Goal: Task Accomplishment & Management: Manage account settings

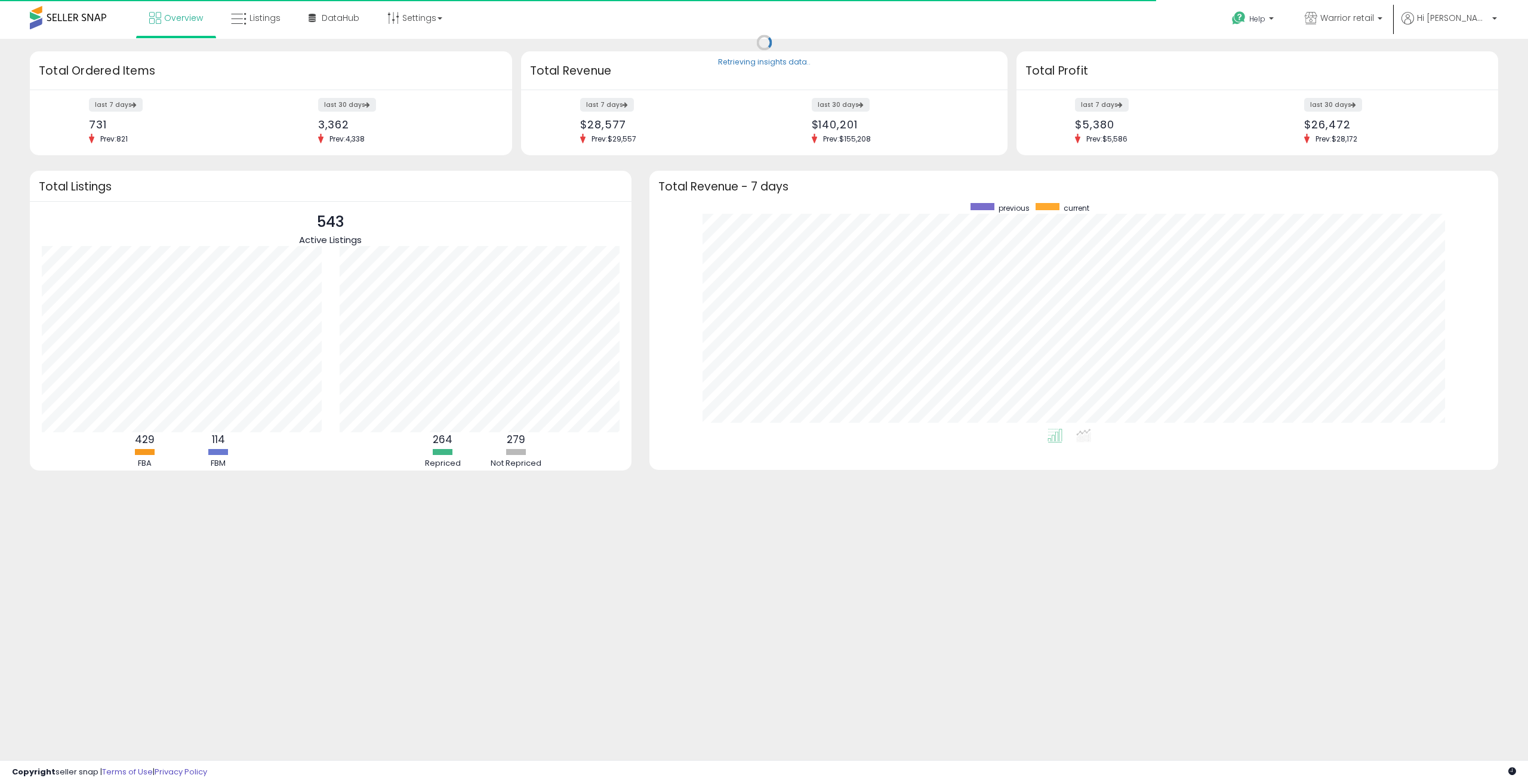
scroll to position [226, 825]
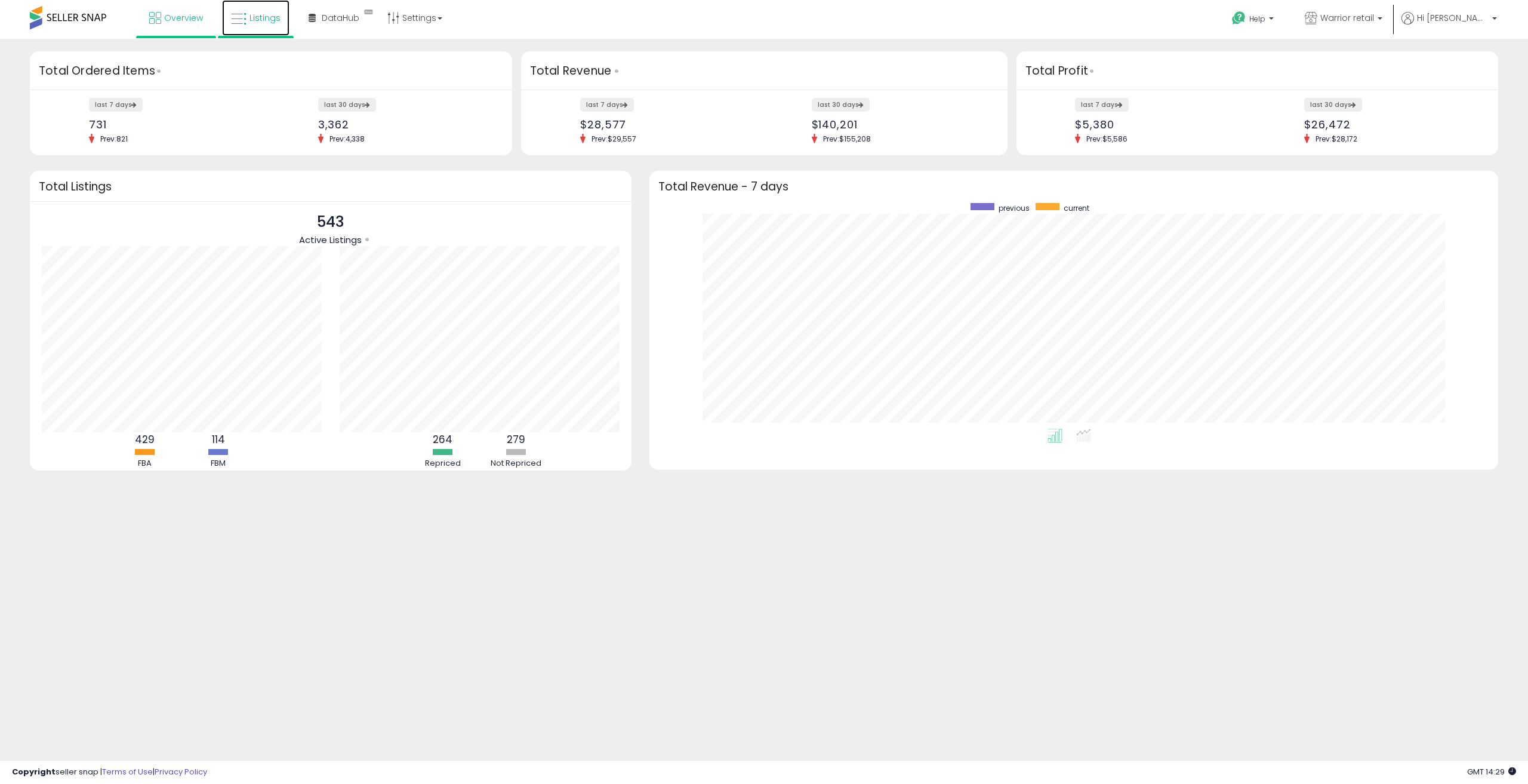
click at [266, 26] on link "Listings" at bounding box center [256, 18] width 68 height 36
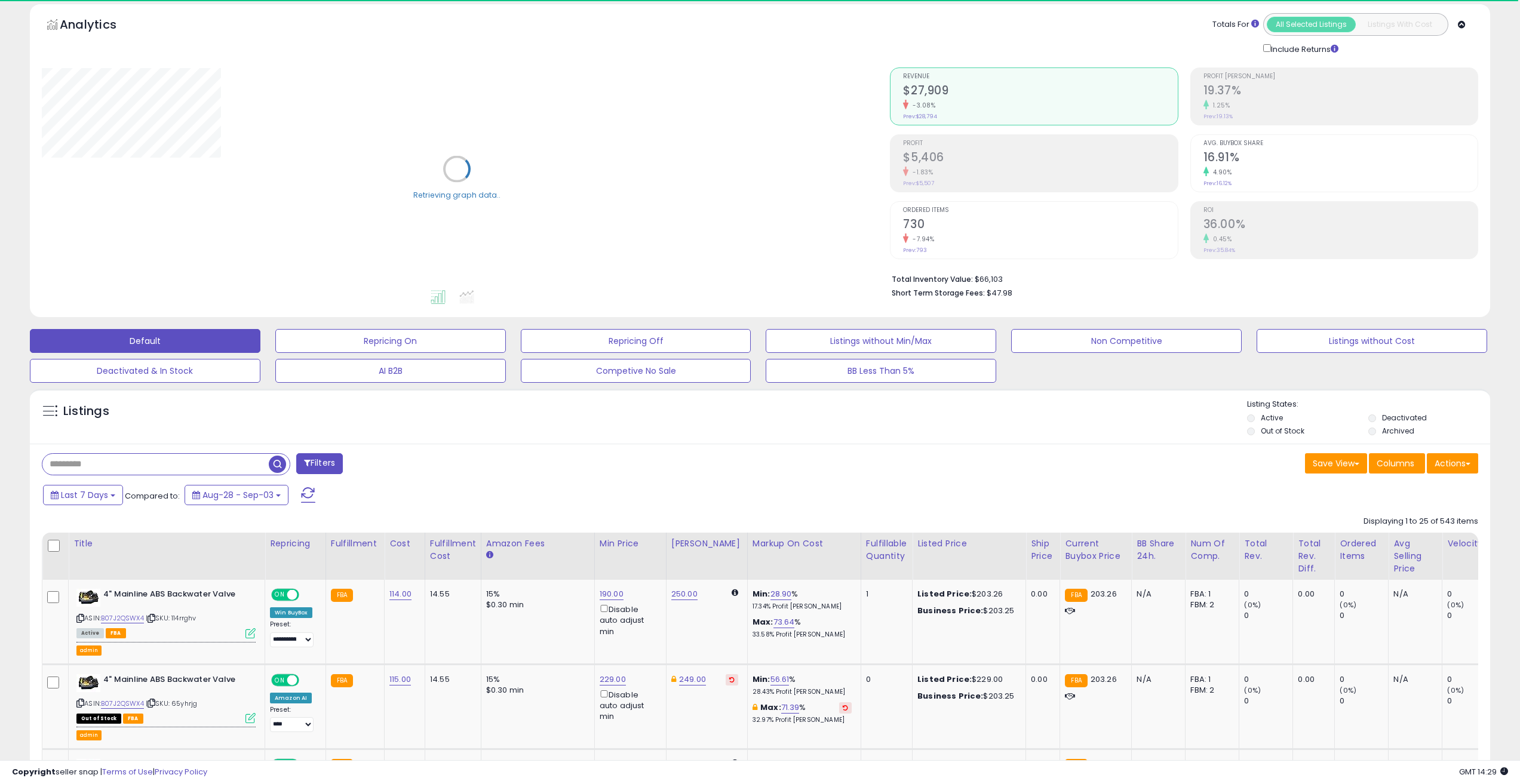
scroll to position [119, 0]
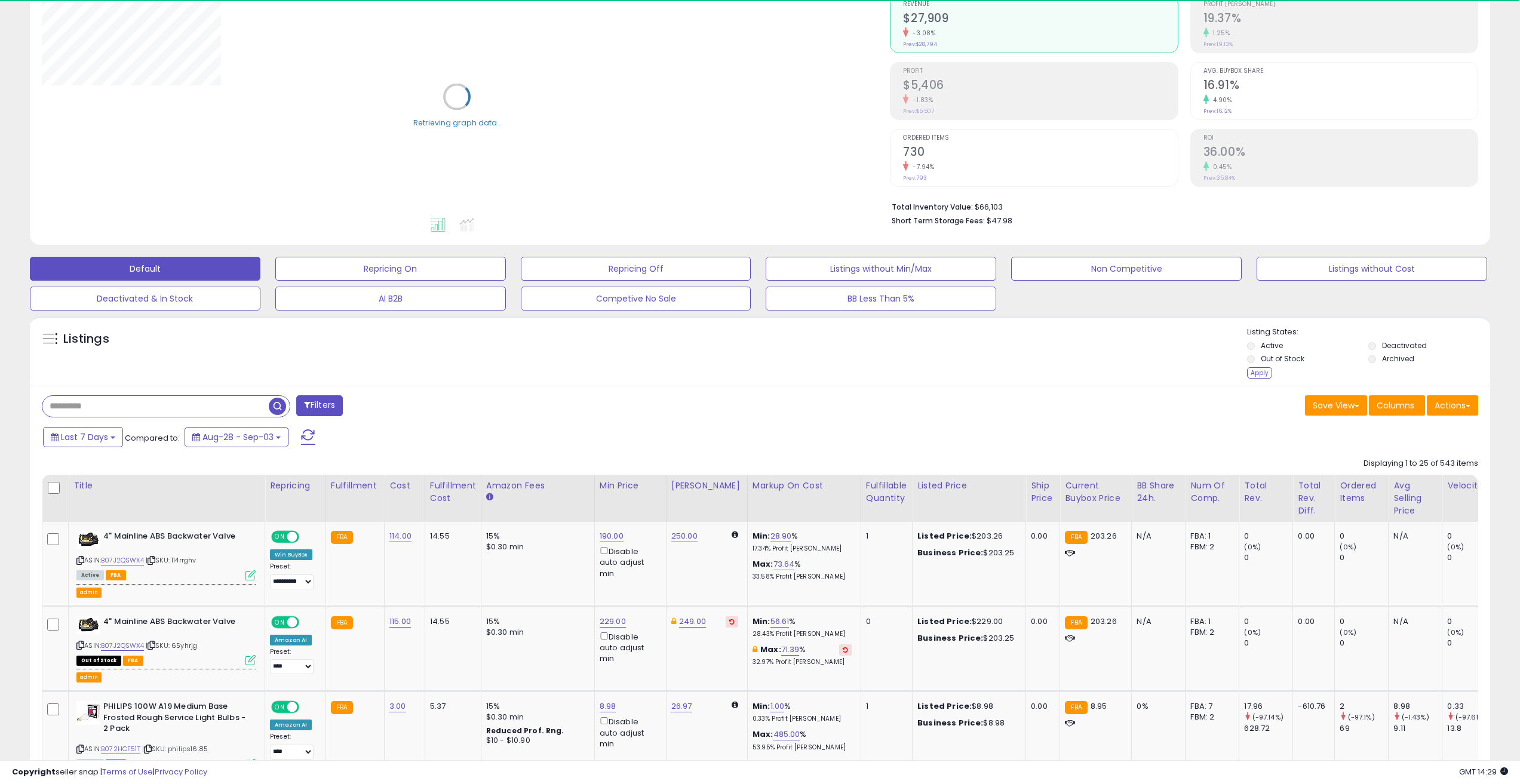
click at [1250, 367] on li "Out of Stock" at bounding box center [1306, 360] width 119 height 13
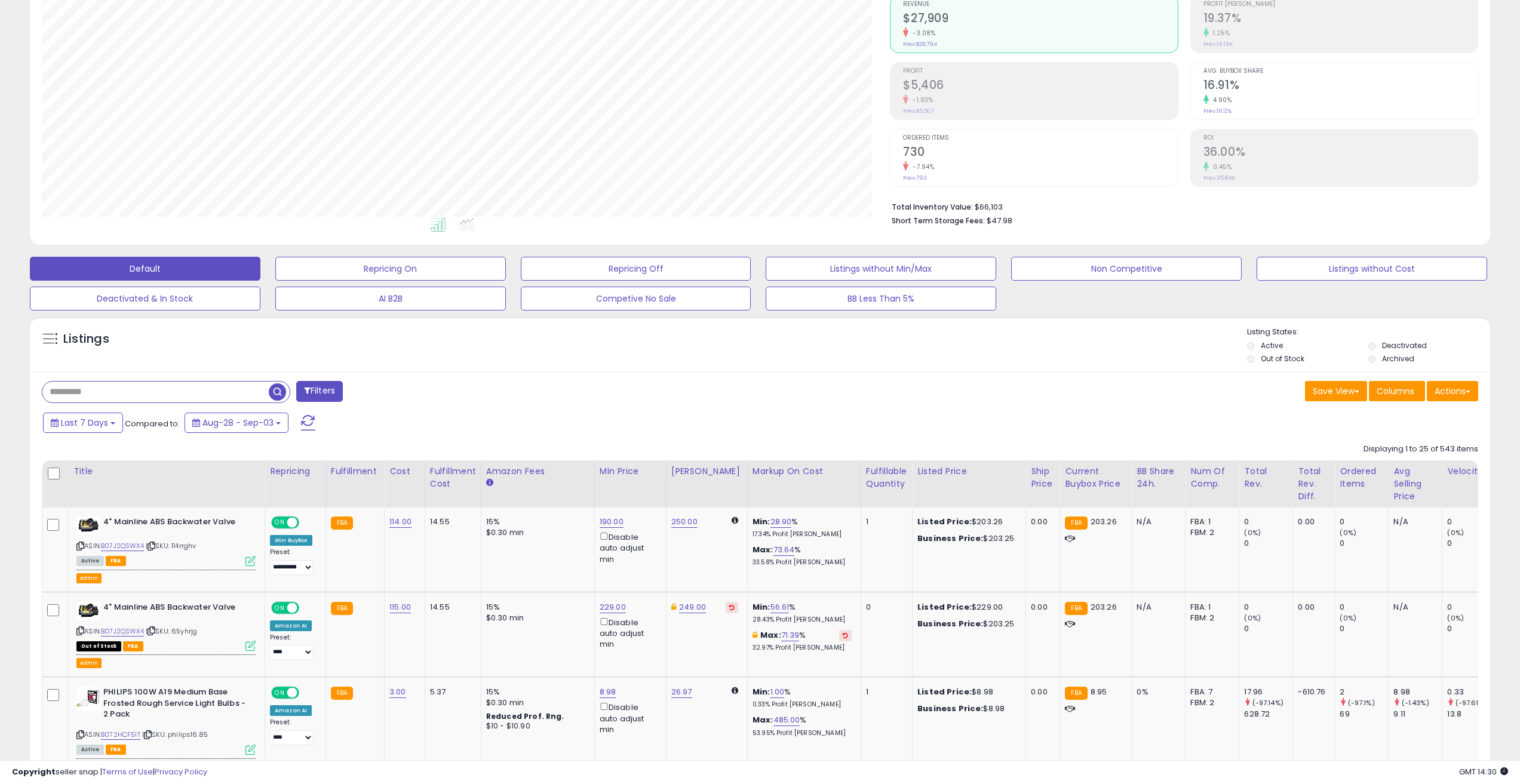
scroll to position [244, 848]
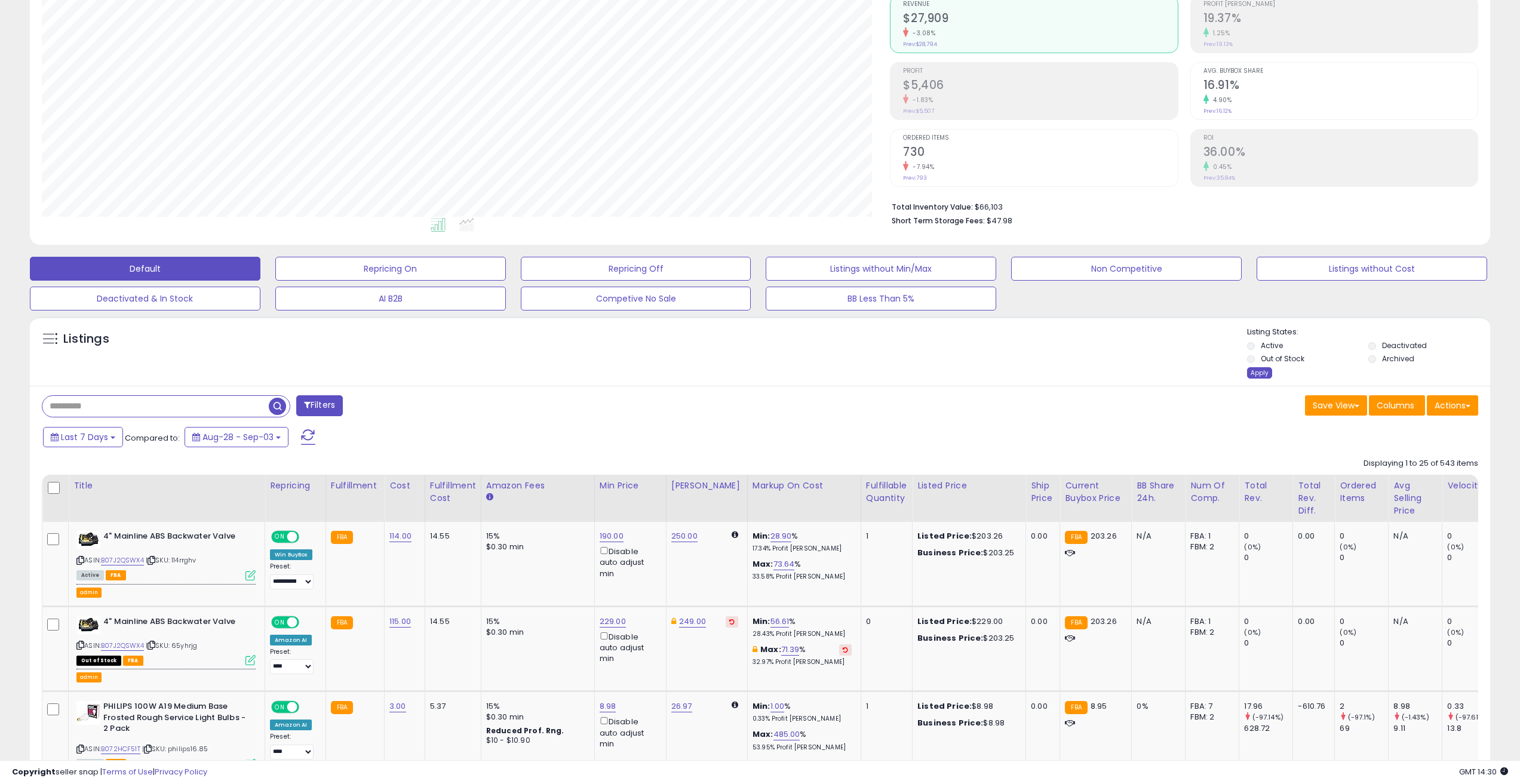
click at [1250, 372] on div "Apply" at bounding box center [1259, 372] width 25 height 11
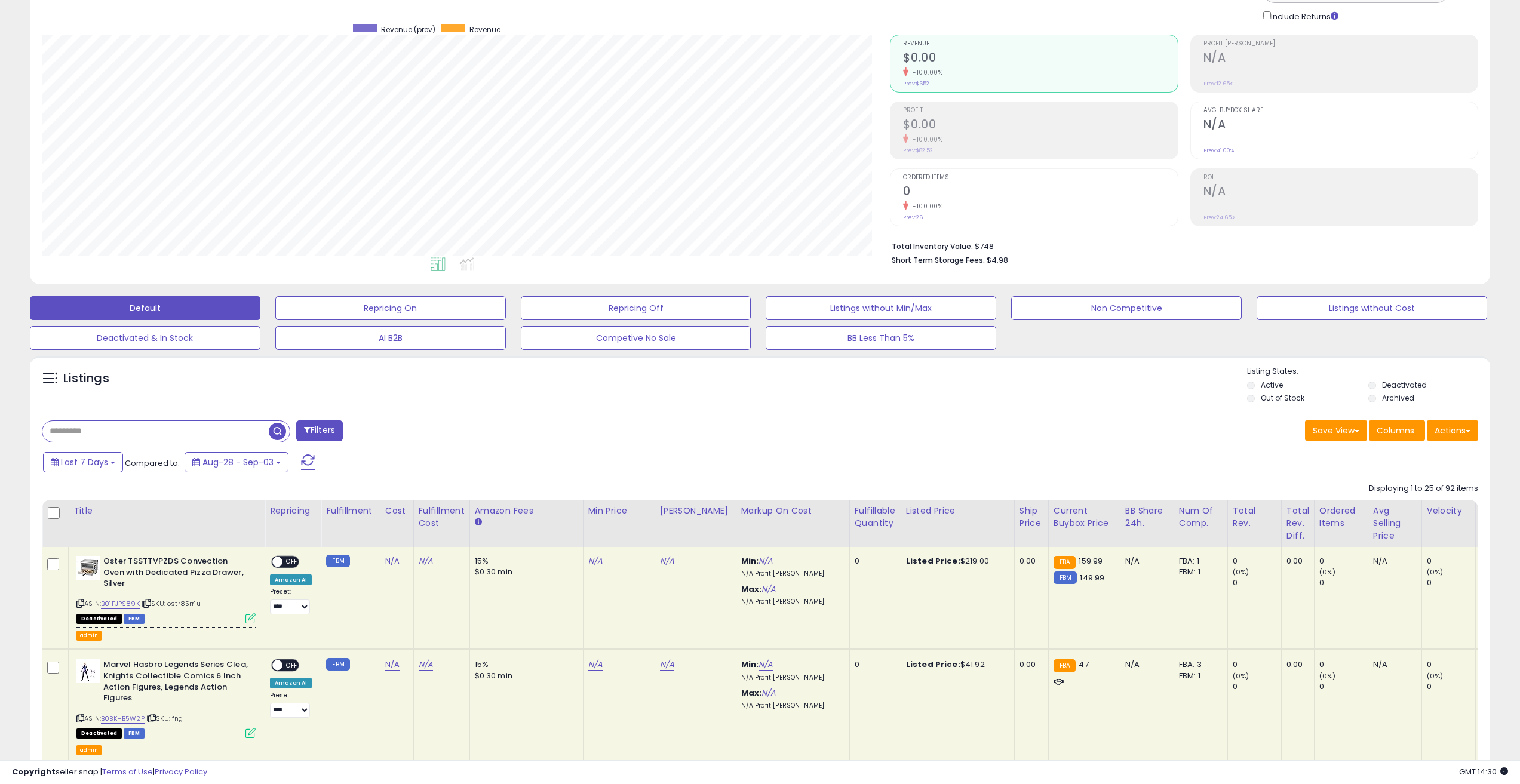
scroll to position [79, 0]
click at [229, 429] on input "text" at bounding box center [155, 431] width 227 height 21
paste input "**********"
type input "**********"
click at [416, 435] on span "button" at bounding box center [419, 431] width 17 height 17
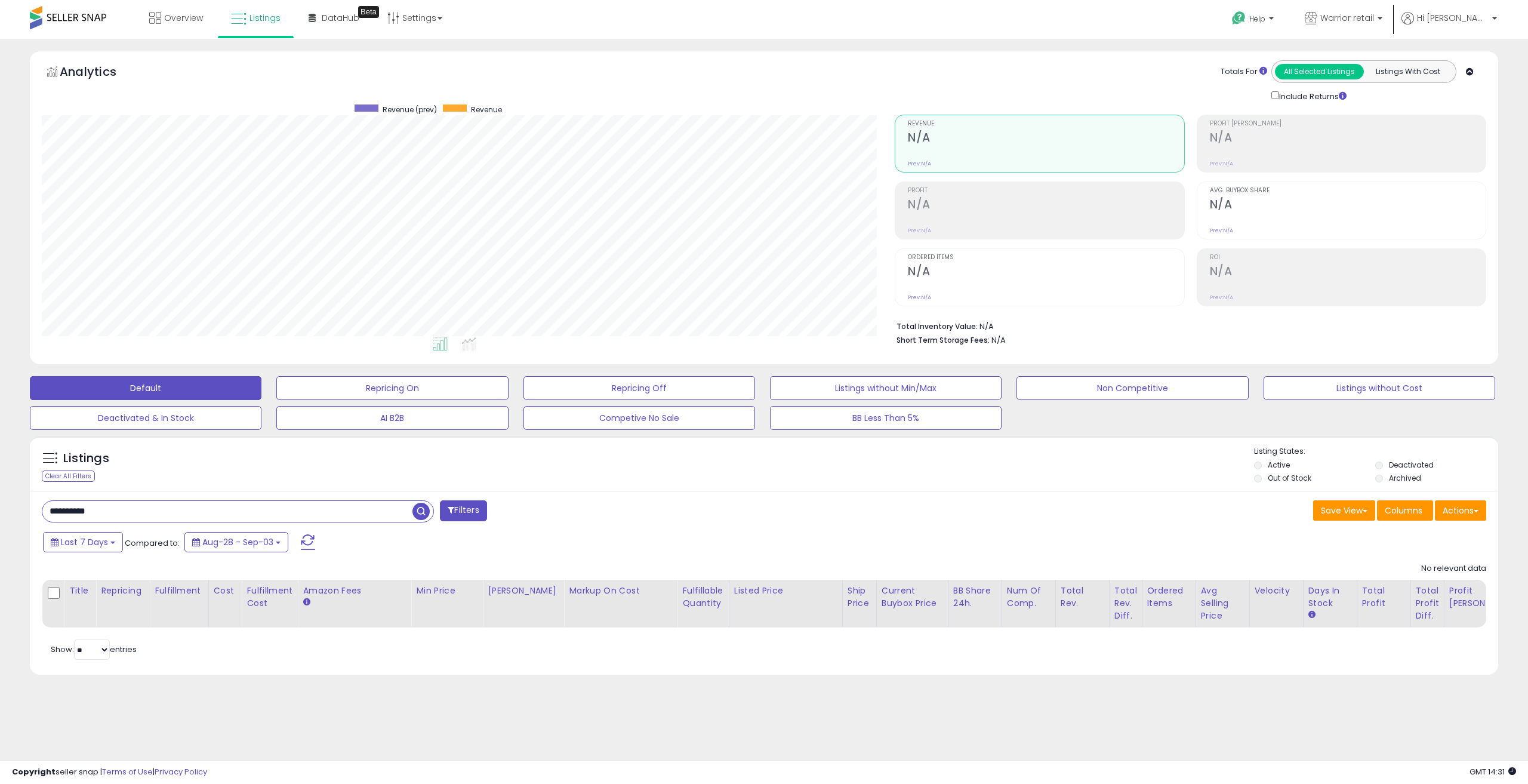
scroll to position [244, 853]
click at [149, 353] on ul at bounding box center [443, 346] width 869 height 22
click at [357, 461] on div "Listings Clear All Filters Listing States:" at bounding box center [764, 465] width 1469 height 40
click at [422, 510] on span "button" at bounding box center [421, 511] width 17 height 17
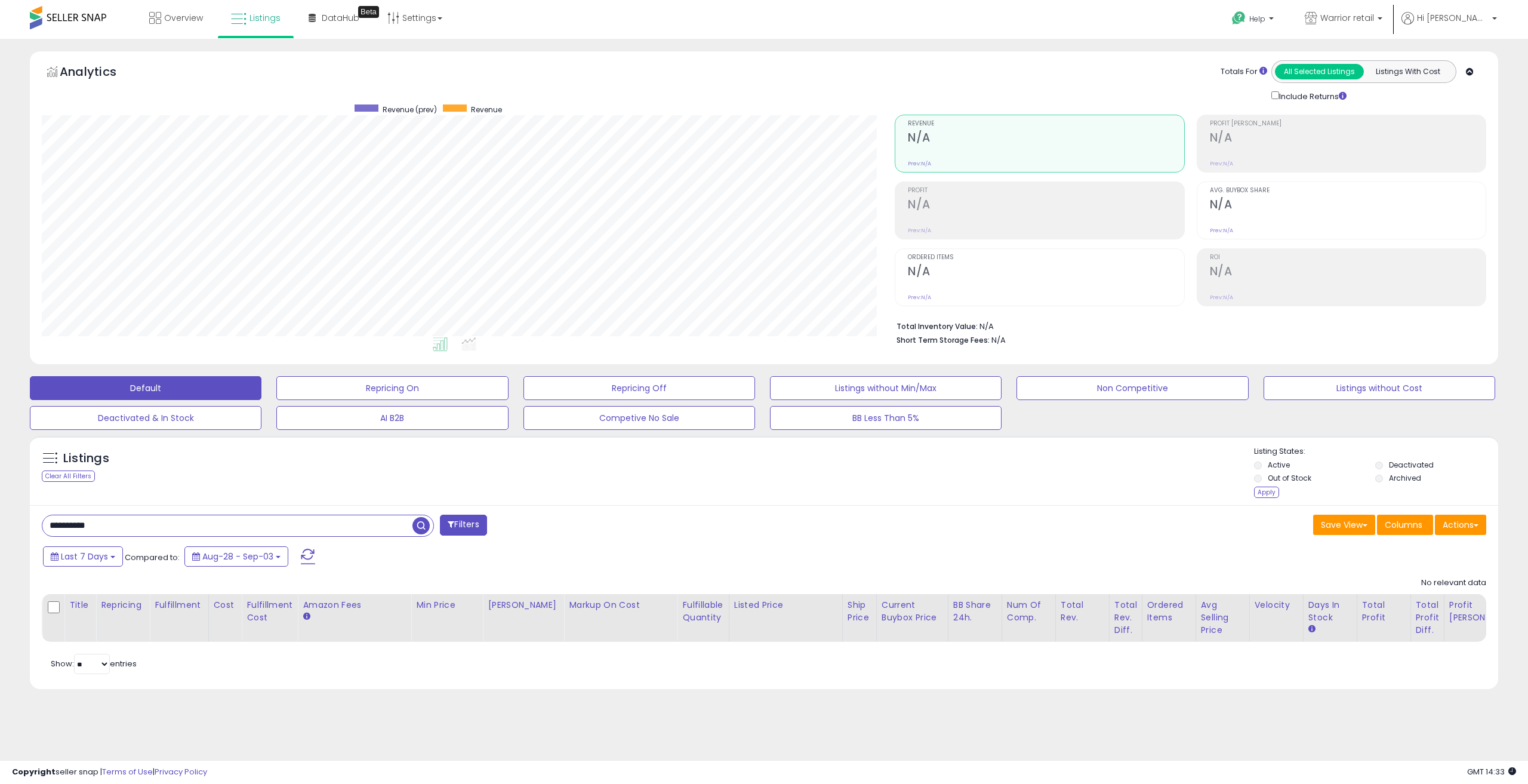
click at [1257, 483] on li "Out of Stock" at bounding box center [1314, 479] width 119 height 13
click at [1258, 483] on li "Out of Stock" at bounding box center [1314, 479] width 119 height 13
click at [1262, 493] on div "Apply" at bounding box center [1267, 492] width 25 height 11
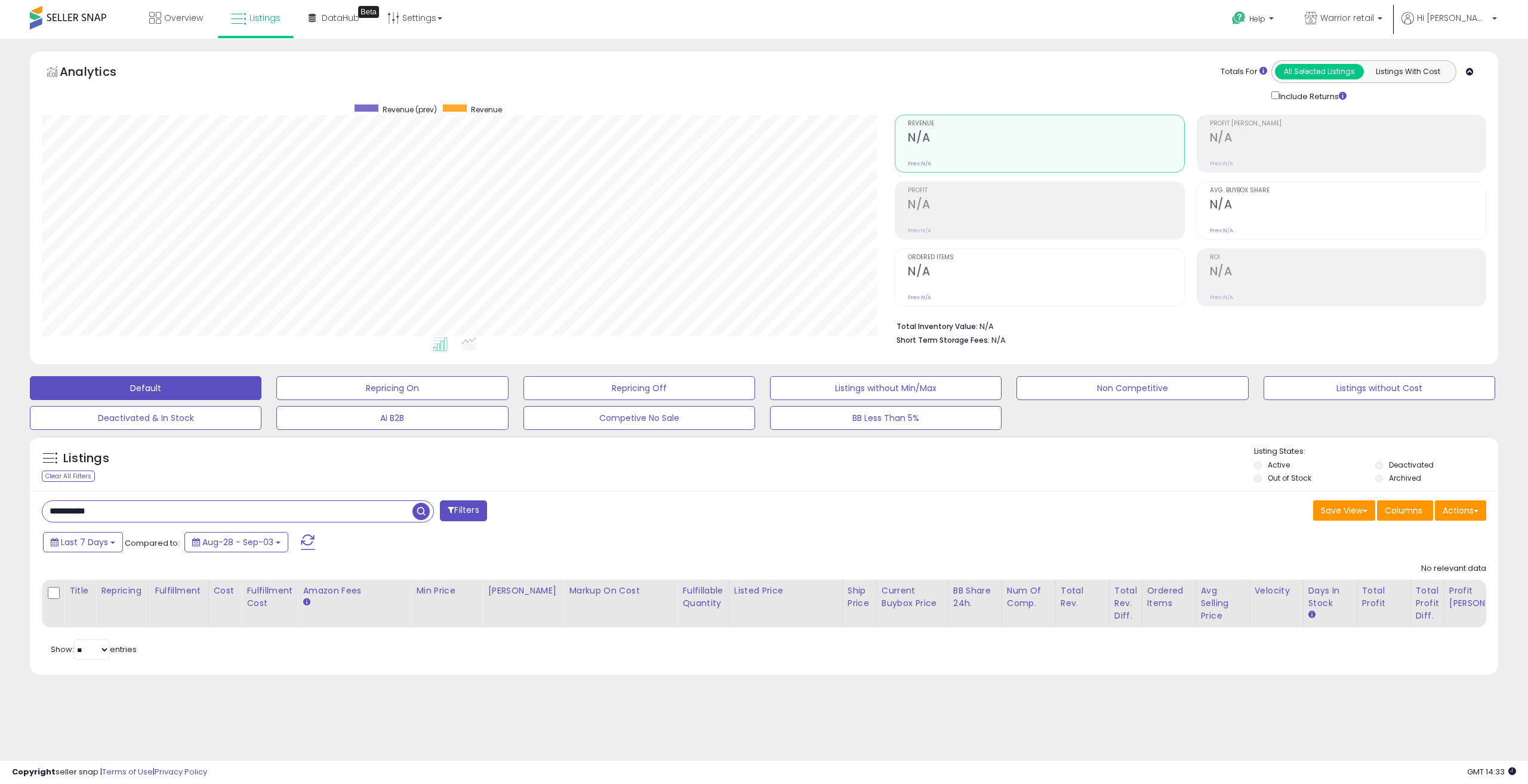
click at [1387, 477] on li "Archived" at bounding box center [1435, 479] width 119 height 13
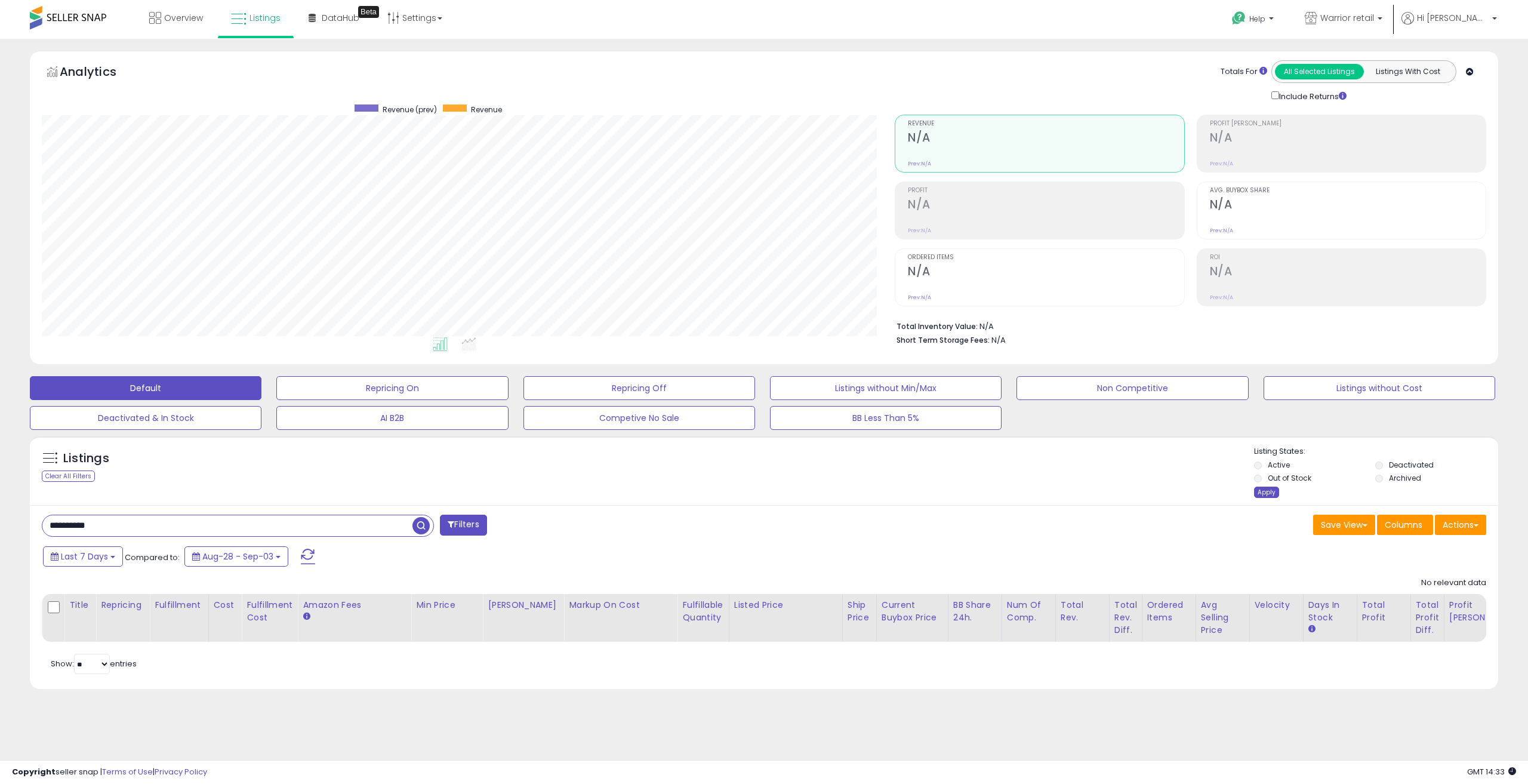
click at [1265, 490] on div "Apply" at bounding box center [1267, 492] width 25 height 11
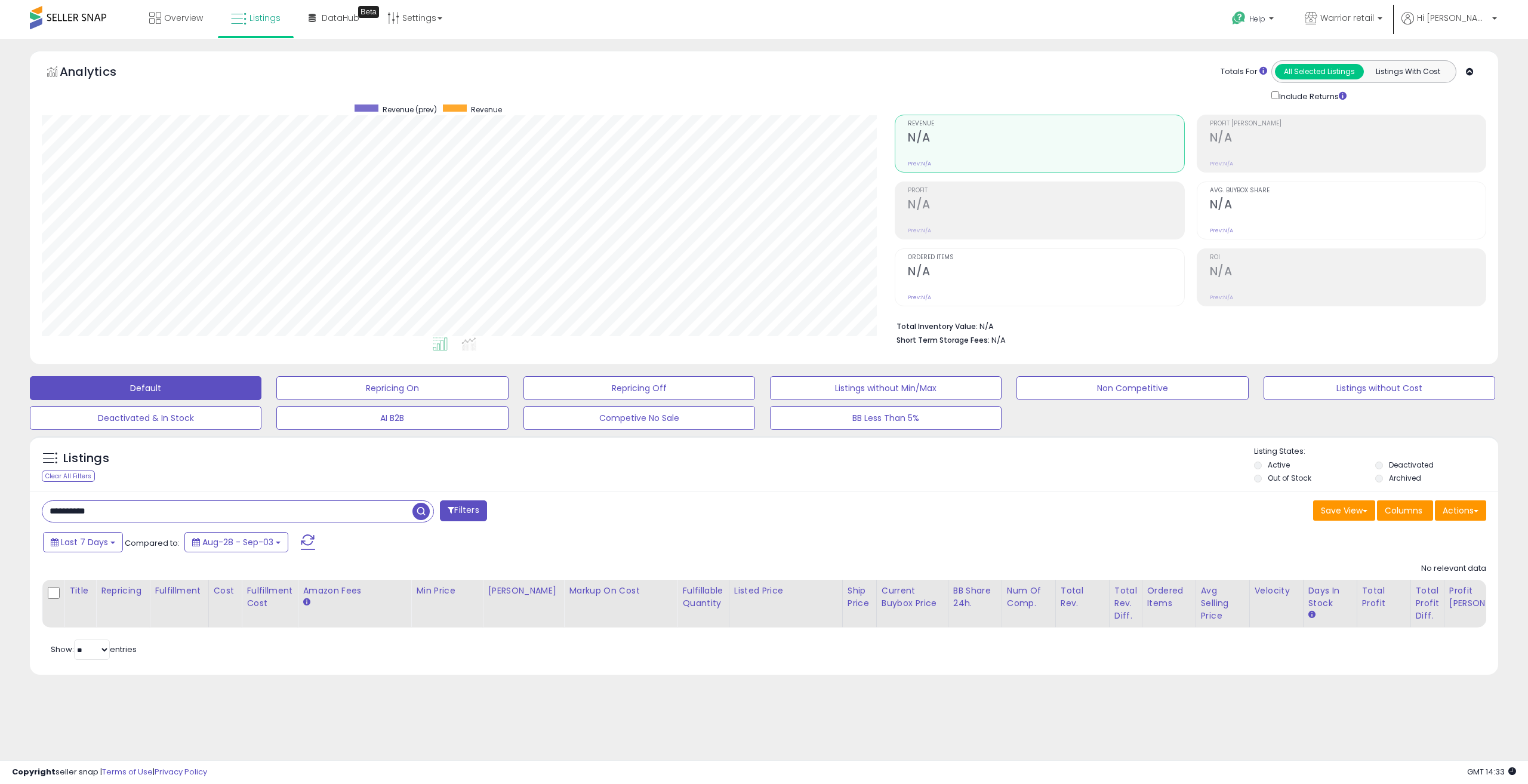
click at [419, 510] on span "button" at bounding box center [421, 511] width 17 height 17
click at [1353, 17] on span "Warrior retail" at bounding box center [1347, 18] width 54 height 12
click at [1287, 87] on span "Warrior Retail - [GEOGRAPHIC_DATA]" at bounding box center [1285, 83] width 143 height 10
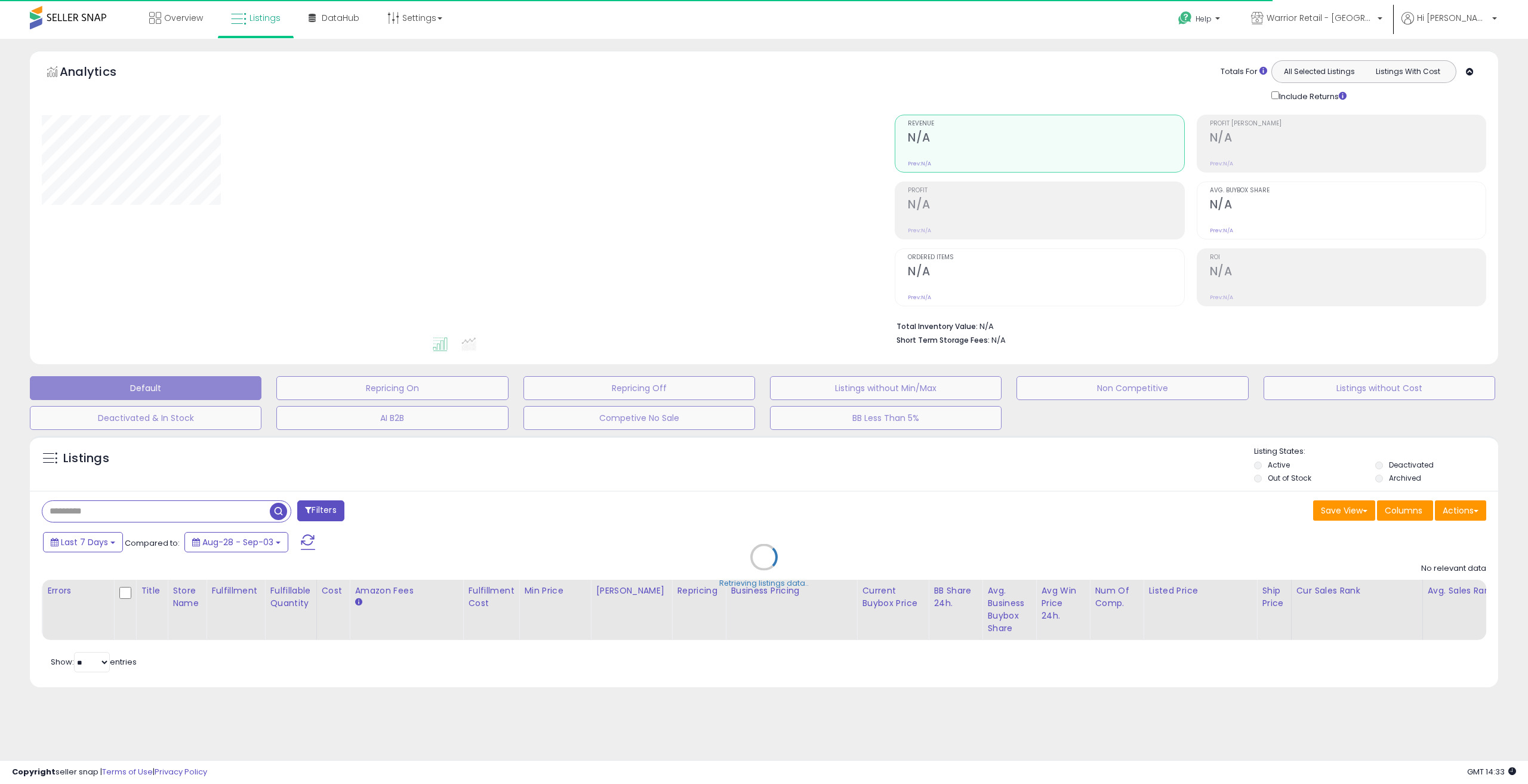
type input "**********"
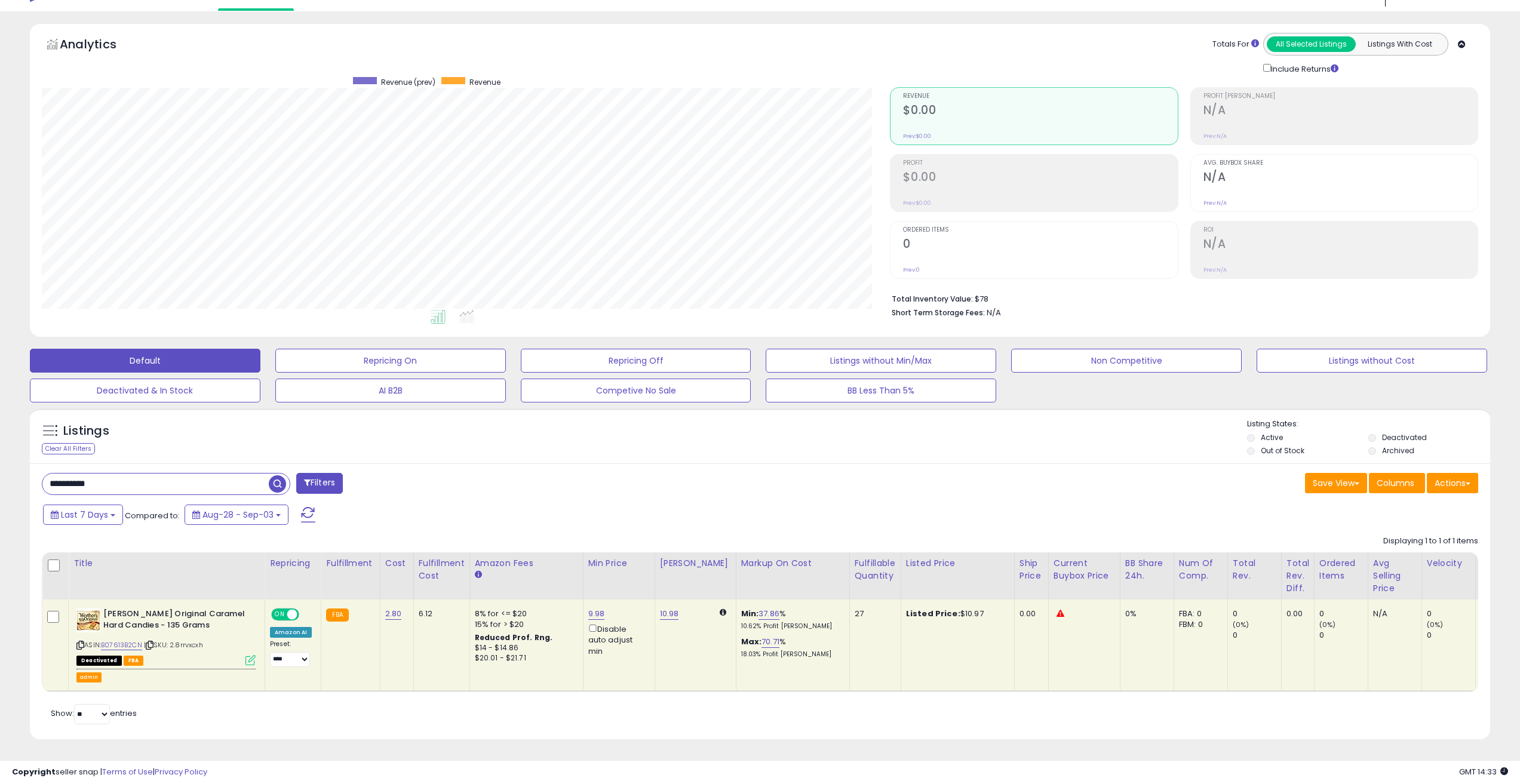
scroll to position [37, 0]
click at [590, 473] on div "**********" at bounding box center [396, 484] width 727 height 24
drag, startPoint x: 1440, startPoint y: 423, endPoint x: 1442, endPoint y: 432, distance: 9.2
click at [1442, 432] on li "Deactivated" at bounding box center [1427, 439] width 119 height 13
copy li "Deactivated"
